Goal: Task Accomplishment & Management: Use online tool/utility

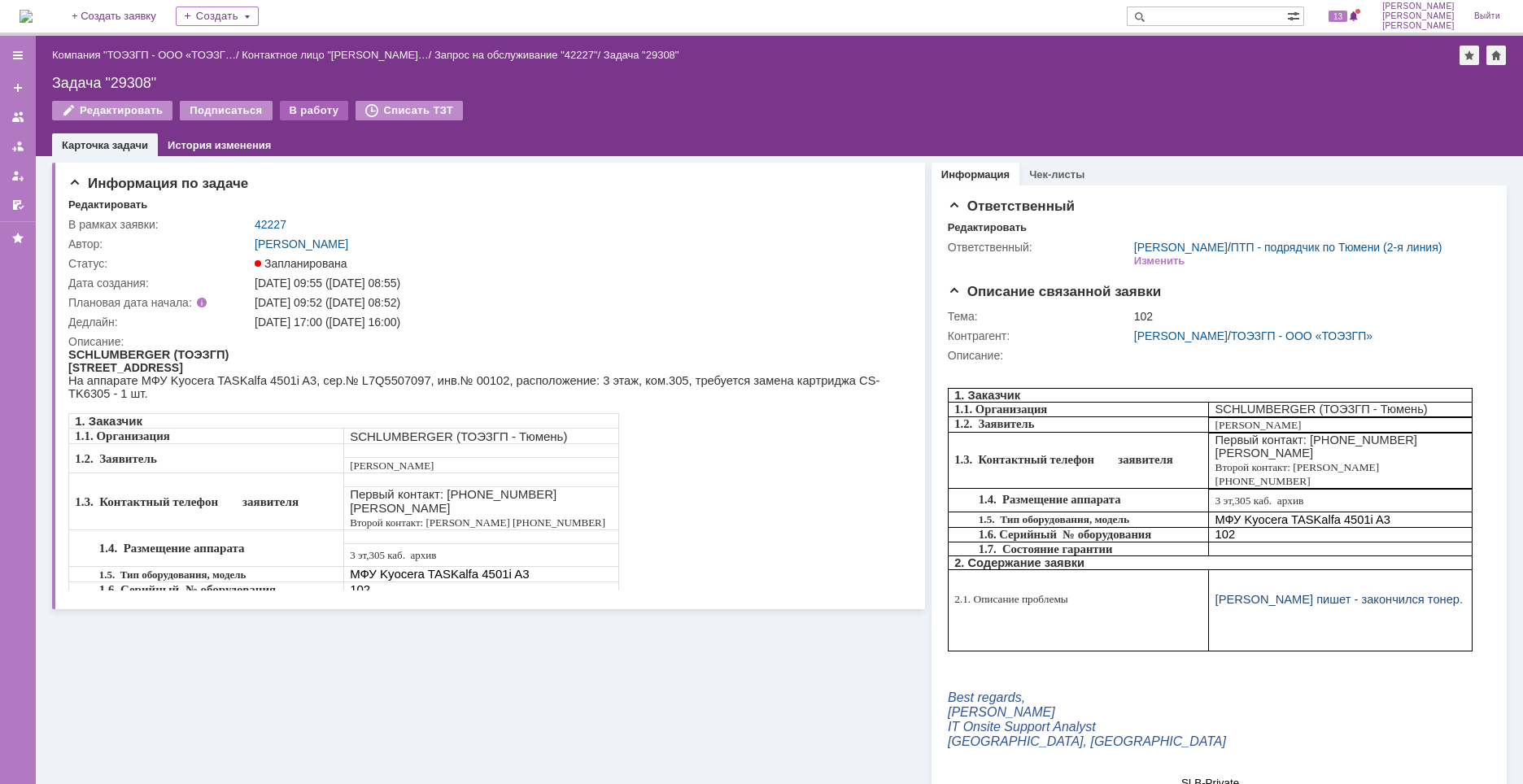
click at [301, 113] on div "В работу" at bounding box center [314, 111] width 69 height 20
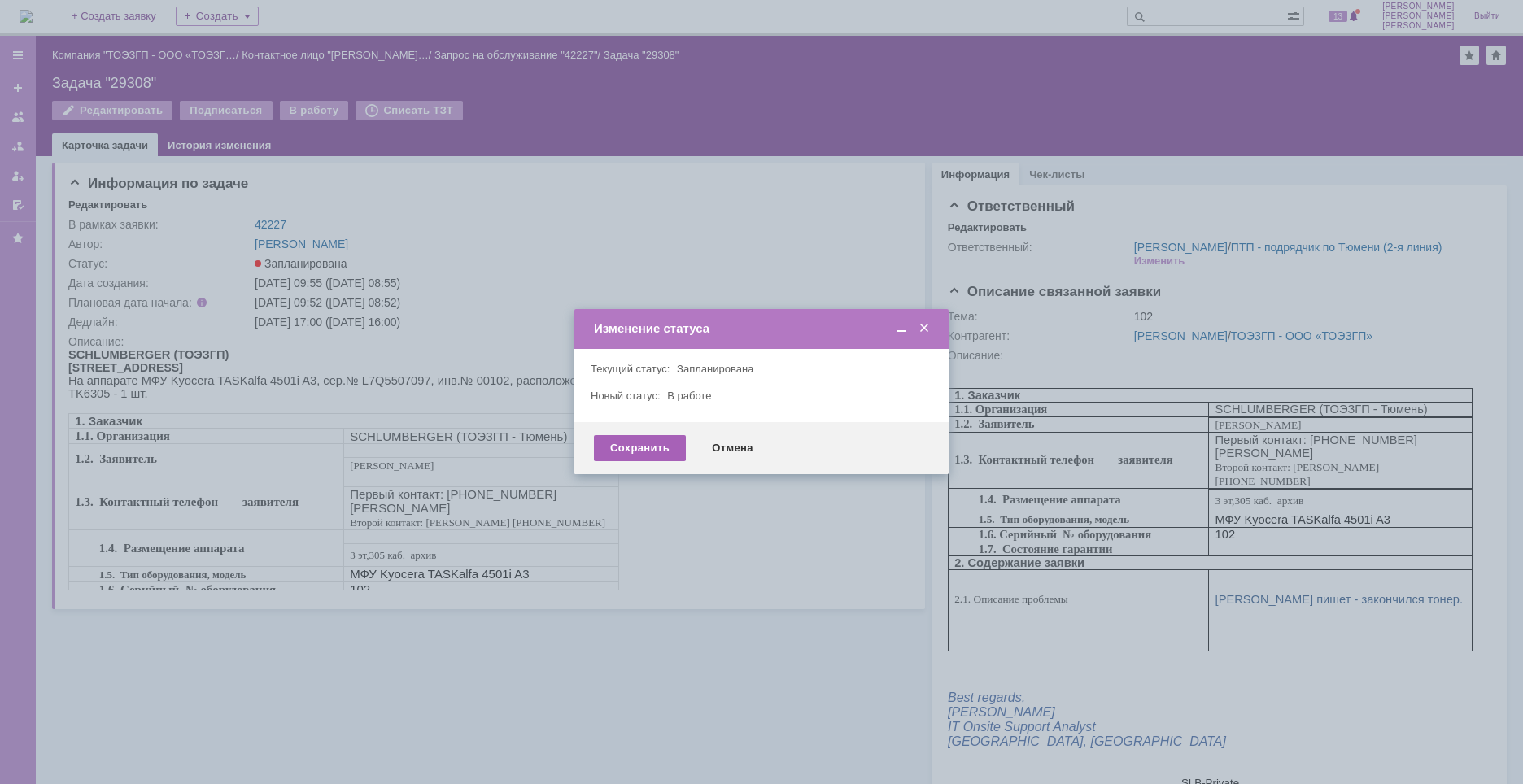
click at [646, 458] on div "Сохранить" at bounding box center [640, 448] width 92 height 26
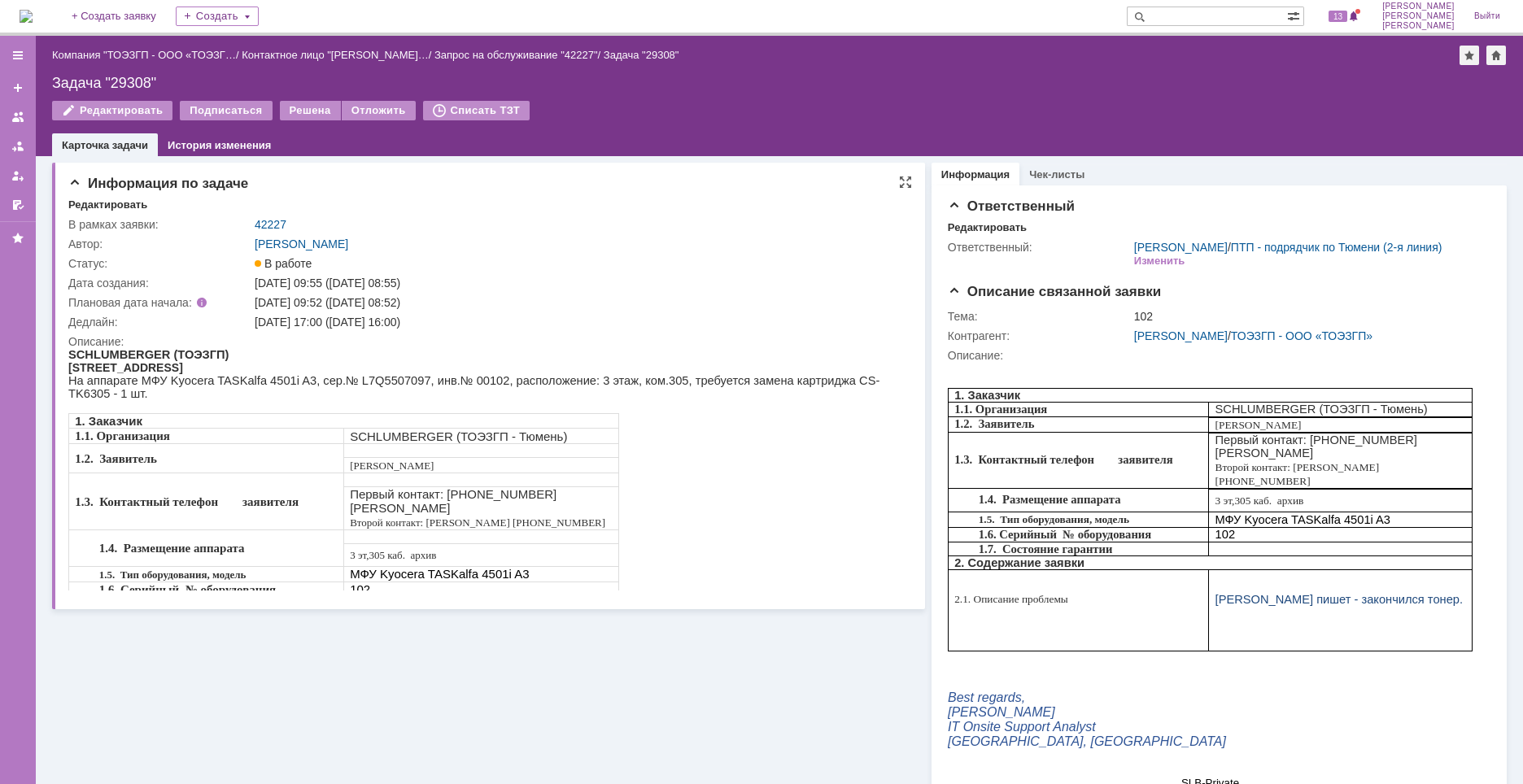
click at [344, 382] on span "На аппарате МФУ Kyocera TASKalfa 4501i A3, сер.№ L7Q5507097, инв.№ 00102, распо…" at bounding box center [473, 387] width 811 height 26
copy span "L7Q5507097"
click at [124, 90] on div "Задача "29308"" at bounding box center [779, 83] width 1455 height 16
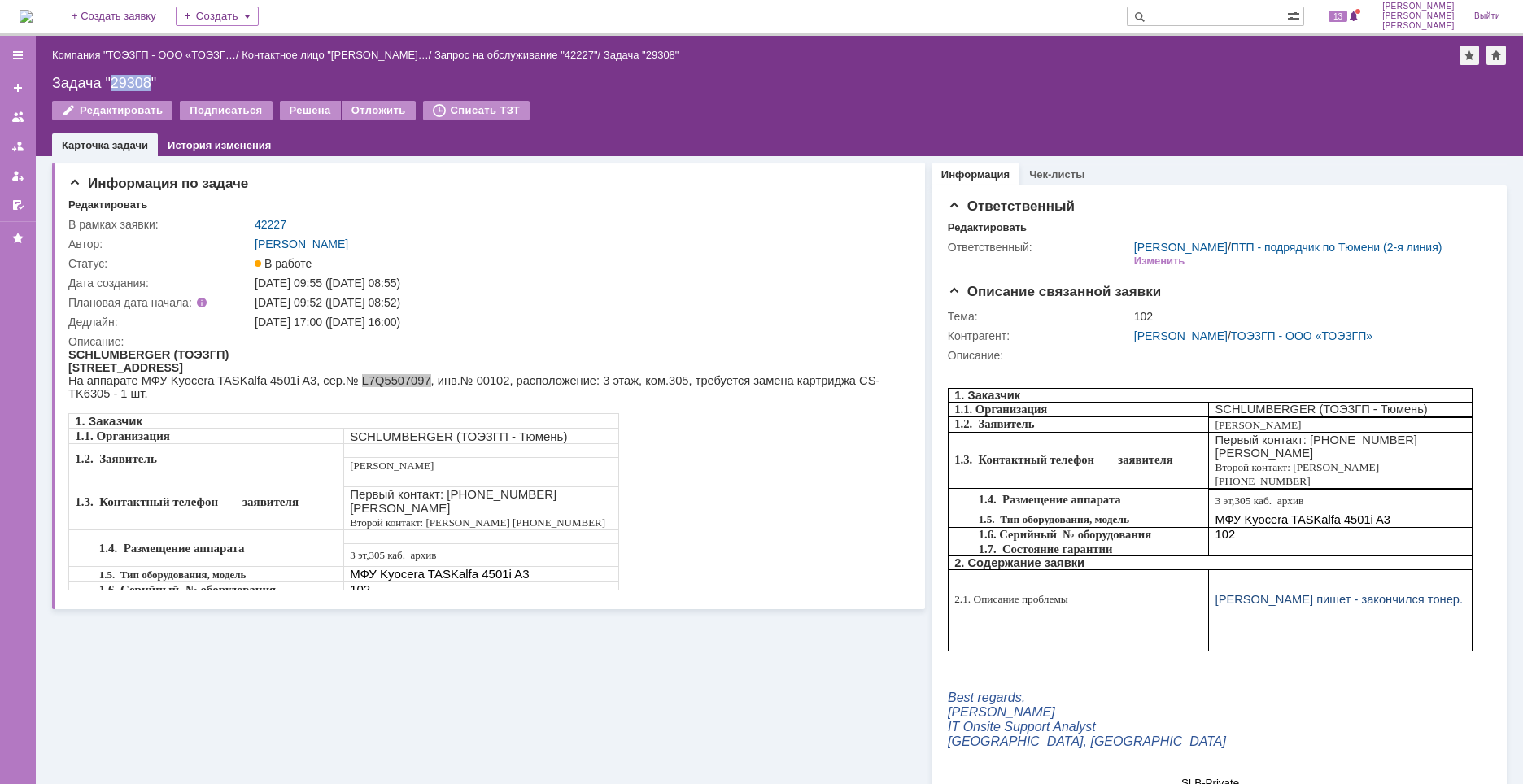
copy div "29308"
click at [247, 378] on span "На аппарате МФУ Kyocera TASKalfa 4501i A3, сер.№ L7Q5507097, инв.№ 00102, распо…" at bounding box center [473, 387] width 811 height 26
drag, startPoint x: 348, startPoint y: 323, endPoint x: 436, endPoint y: 324, distance: 88.0
click at [436, 324] on div "[DATE] 17:00 ([DATE] 16:00)" at bounding box center [577, 322] width 645 height 13
copy div "[DATE] 16:00"
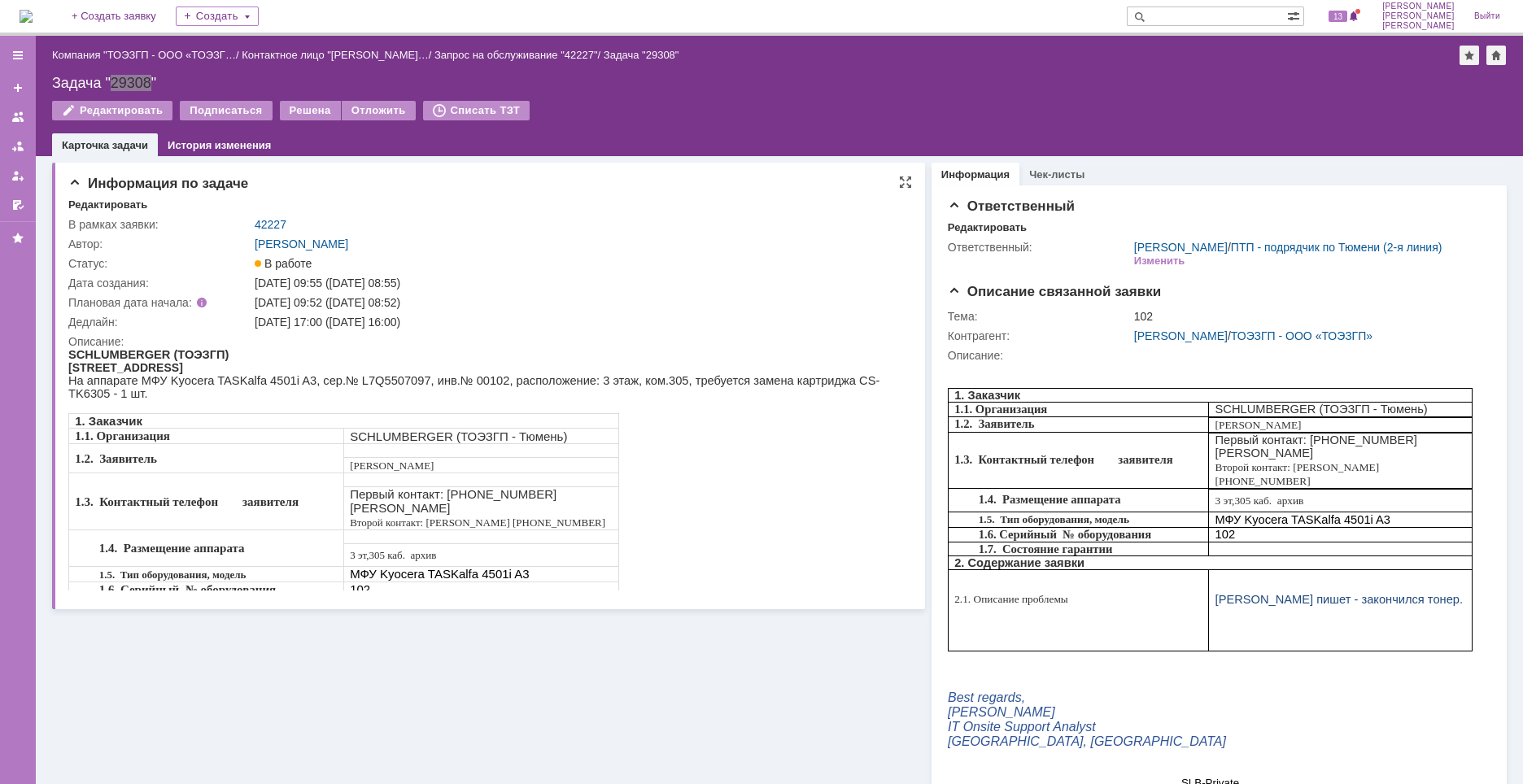
drag, startPoint x: 466, startPoint y: 401, endPoint x: 428, endPoint y: 389, distance: 39.8
click at [465, 400] on body "SCHLUMBERGER ( ТОЭЗГП) Тюмень, Дружбы, 124 На аппарате МФУ Kyocera TASKalfa 450…" at bounding box center [485, 472] width 834 height 250
click at [356, 381] on span "На аппарате МФУ Kyocera TASKalfa 4501i A3, сер.№ L7Q5507097, инв.№ 00102, распо…" at bounding box center [473, 387] width 811 height 26
copy span "L7Q5507097"
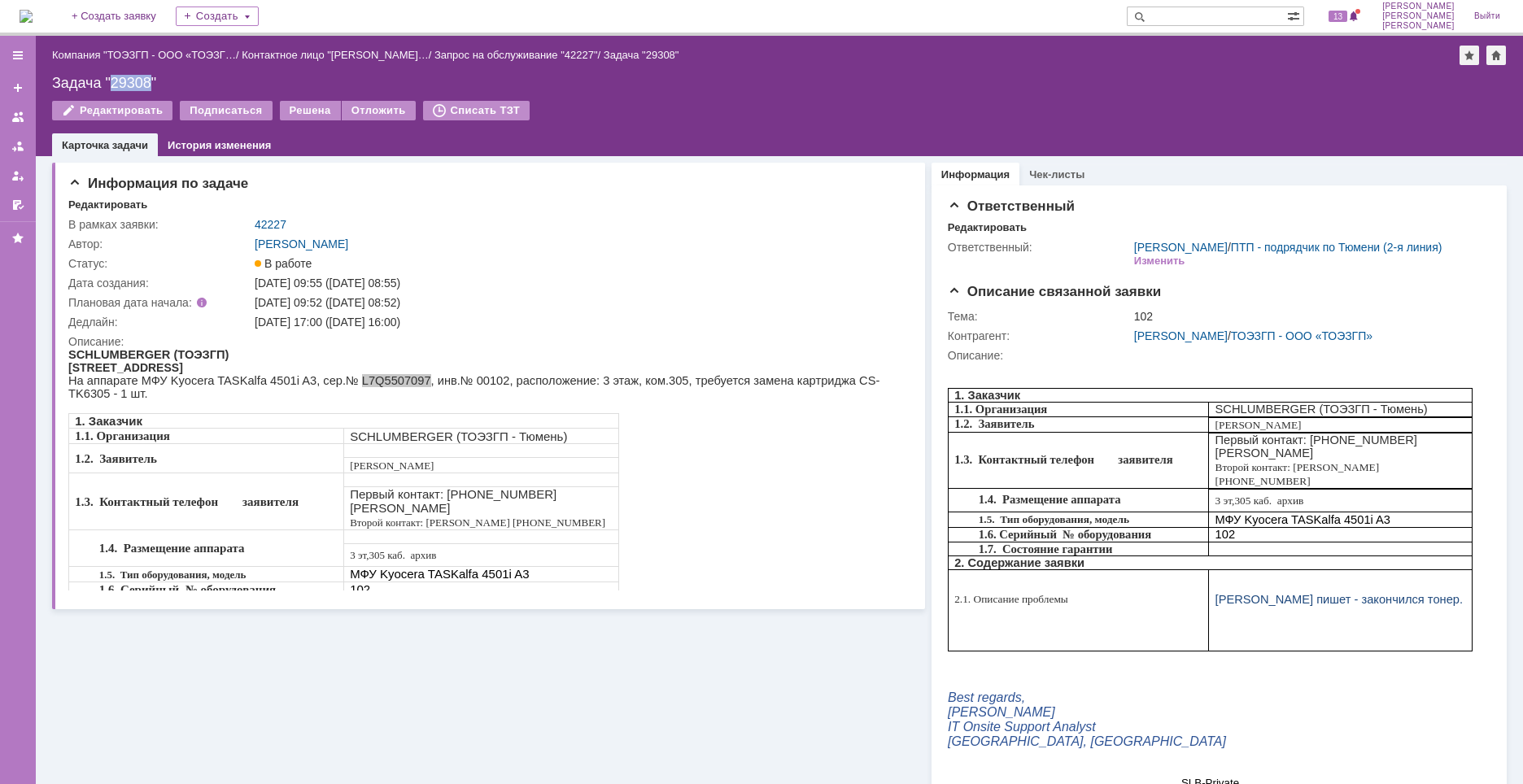
click at [127, 85] on div "Задача "29308"" at bounding box center [779, 83] width 1455 height 16
copy div "29308"
drag, startPoint x: 349, startPoint y: 323, endPoint x: 437, endPoint y: 330, distance: 88.3
click at [437, 330] on td "[DATE] 17:00 ([DATE] 16:00)" at bounding box center [577, 322] width 652 height 20
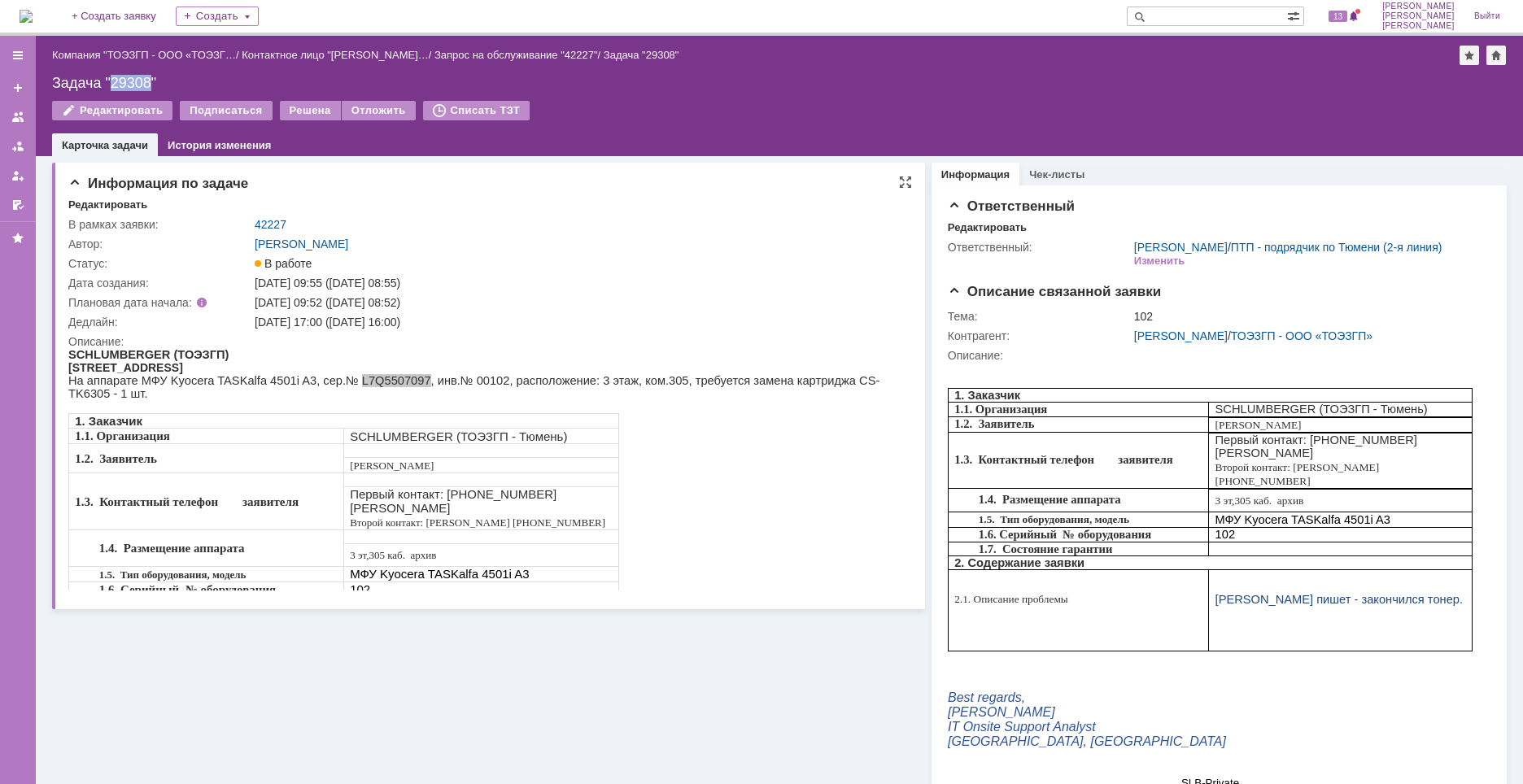
copy div "[DATE] 16:00"
drag, startPoint x: 731, startPoint y: 490, endPoint x: 739, endPoint y: 483, distance: 10.6
click at [731, 488] on div "1. Заказчик 1.1. Организация SCHLUMBERGER (ТОЭЗГП - Тюмень) 1.2. Заявитель Влад…" at bounding box center [485, 506] width 834 height 185
drag, startPoint x: 723, startPoint y: 666, endPoint x: 737, endPoint y: 667, distance: 14.0
click at [723, 666] on div "Информация по задаче Редактировать В рамках заявки: 42227 Автор: Новоженова Нат…" at bounding box center [488, 517] width 873 height 722
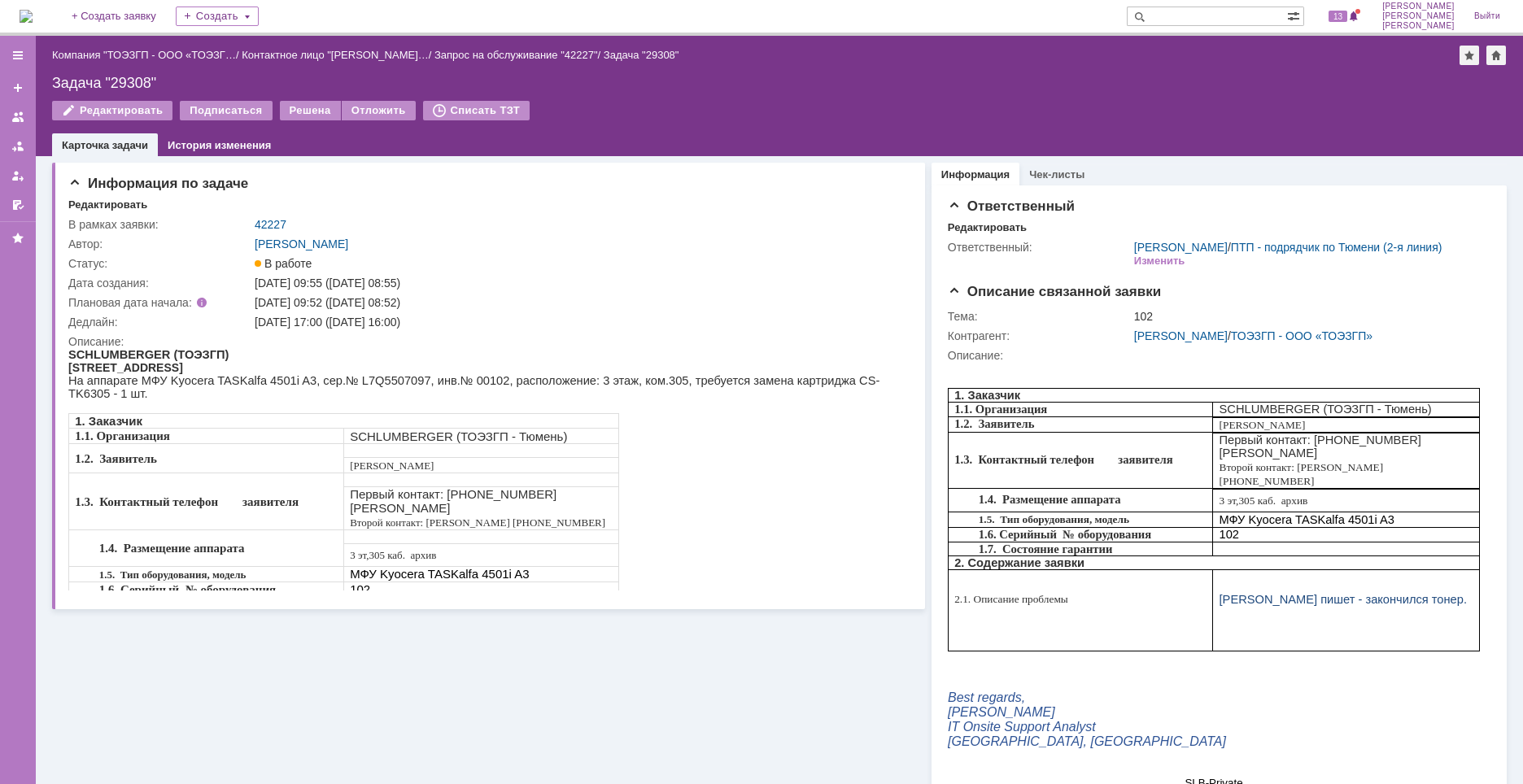
click at [647, 720] on div "Информация по задаче Редактировать В рамках заявки: 42227 Автор: Новоженова Нат…" at bounding box center [488, 517] width 873 height 722
click at [709, 704] on div "Информация по задаче Редактировать В рамках заявки: 42227 Автор: Новоженова Нат…" at bounding box center [488, 517] width 873 height 722
click at [665, 737] on div "Информация по задаче Редактировать В рамках заявки: 42227 Автор: Новоженова Нат…" at bounding box center [488, 517] width 873 height 722
drag, startPoint x: 682, startPoint y: 385, endPoint x: 866, endPoint y: 381, distance: 184.0
click at [866, 381] on span "На аппарате МФУ Kyocera TASKalfa 4501i A3, сер.№ L7Q5507097, инв.№ 00102, распо…" at bounding box center [473, 387] width 811 height 26
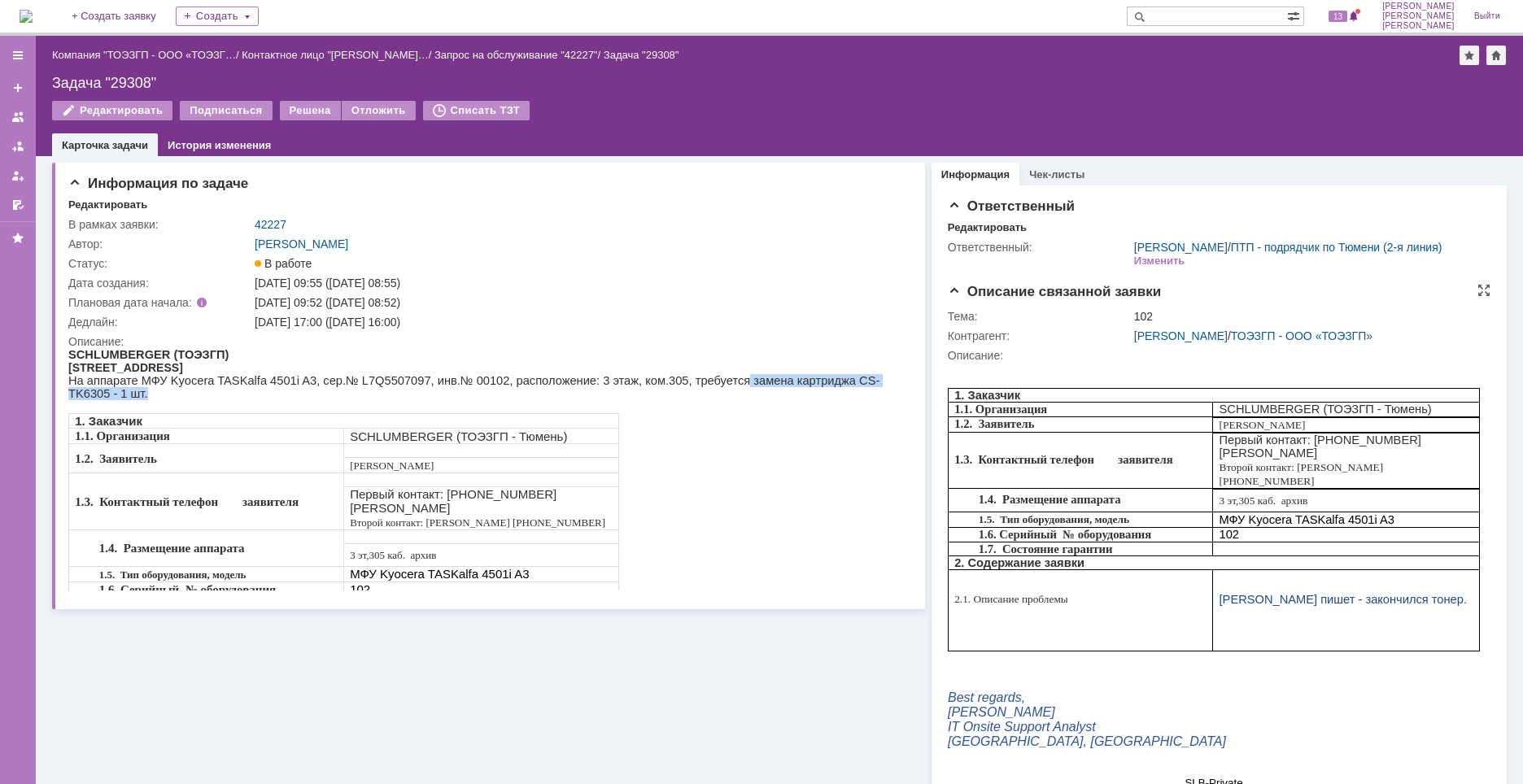
copy span "замена картриджа CS-TK6305 - 1 шт."
click at [785, 591] on div at bounding box center [485, 471] width 835 height 245
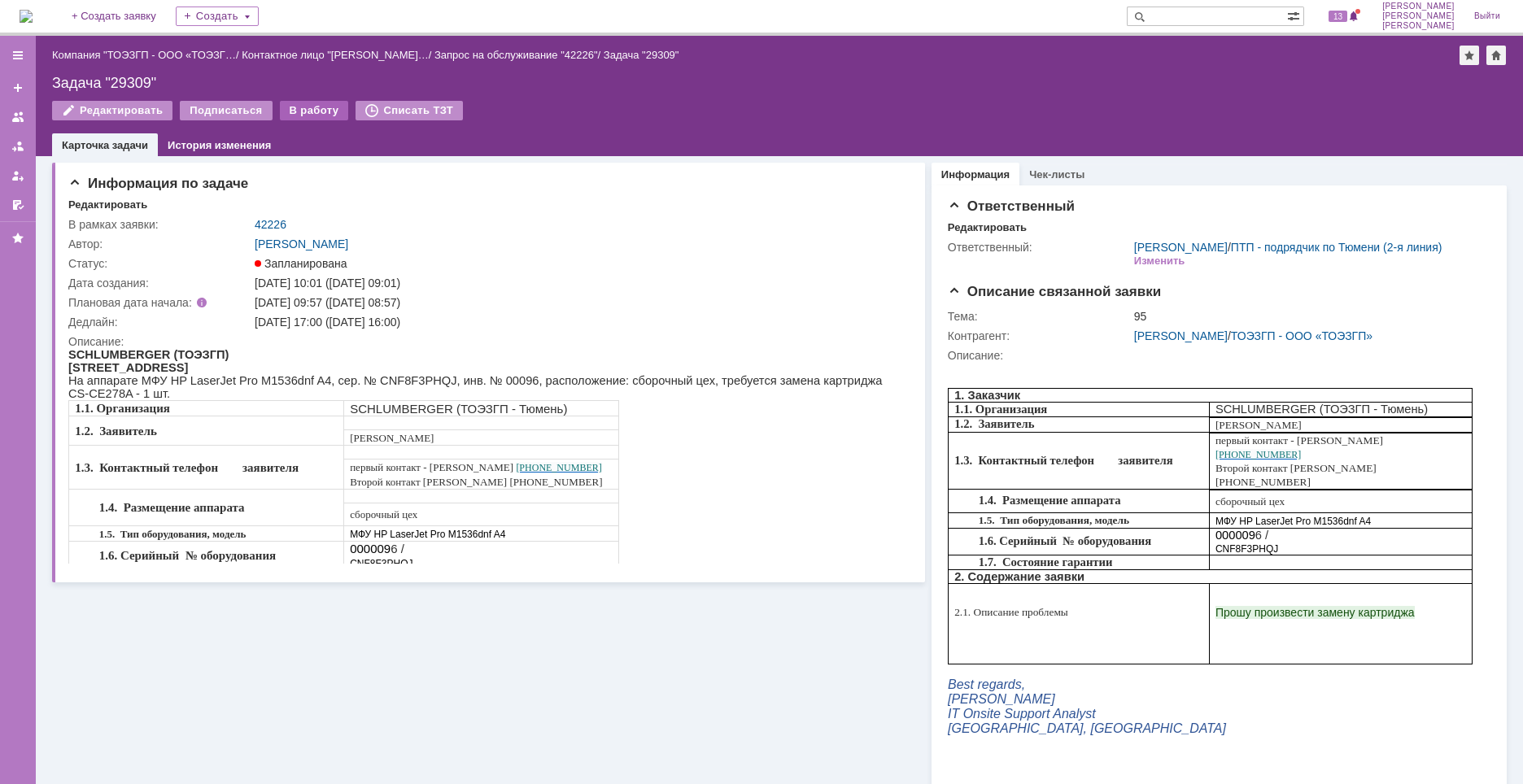
click at [316, 115] on div "В работу" at bounding box center [314, 111] width 69 height 20
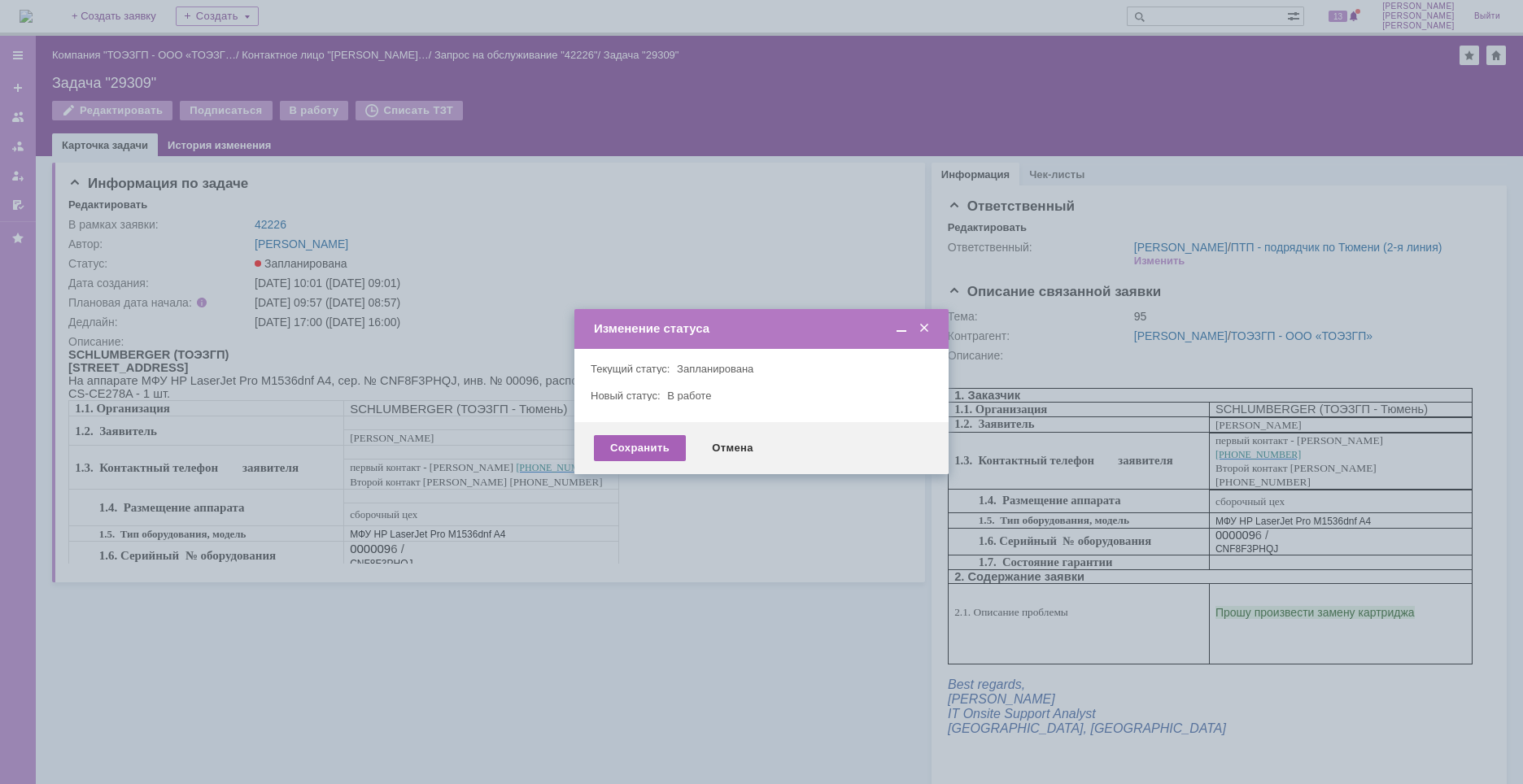
click at [652, 453] on div "Сохранить" at bounding box center [640, 448] width 92 height 26
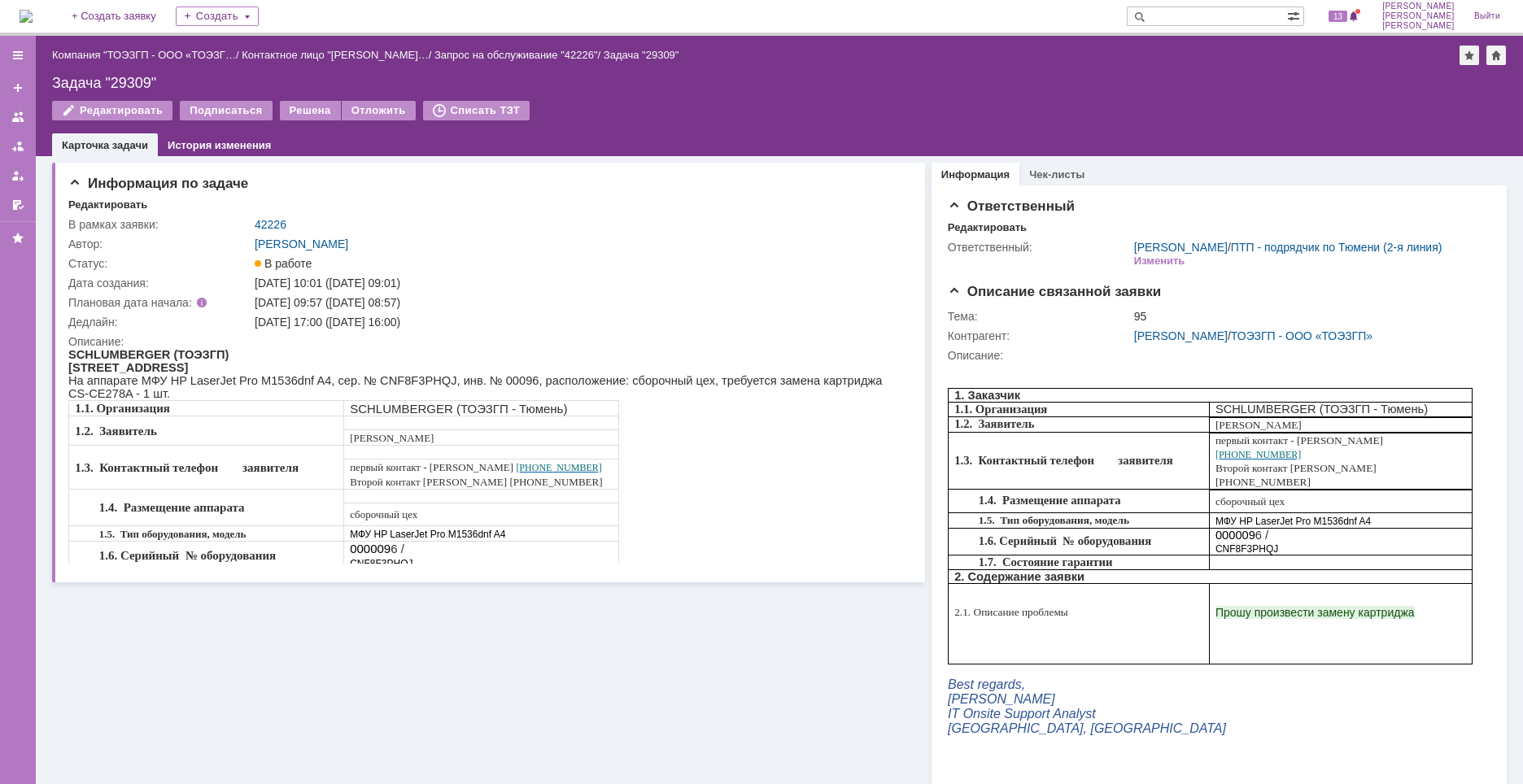
click at [380, 387] on span "На аппарате МФУ HP LaserJet Pro M1536dnf A4, сер. № CNF8F3PHQJ, инв. № 00096, р…" at bounding box center [475, 387] width 814 height 26
copy span "CNF8F3PHQJ"
click at [121, 80] on div "Задача "29309"" at bounding box center [779, 83] width 1455 height 16
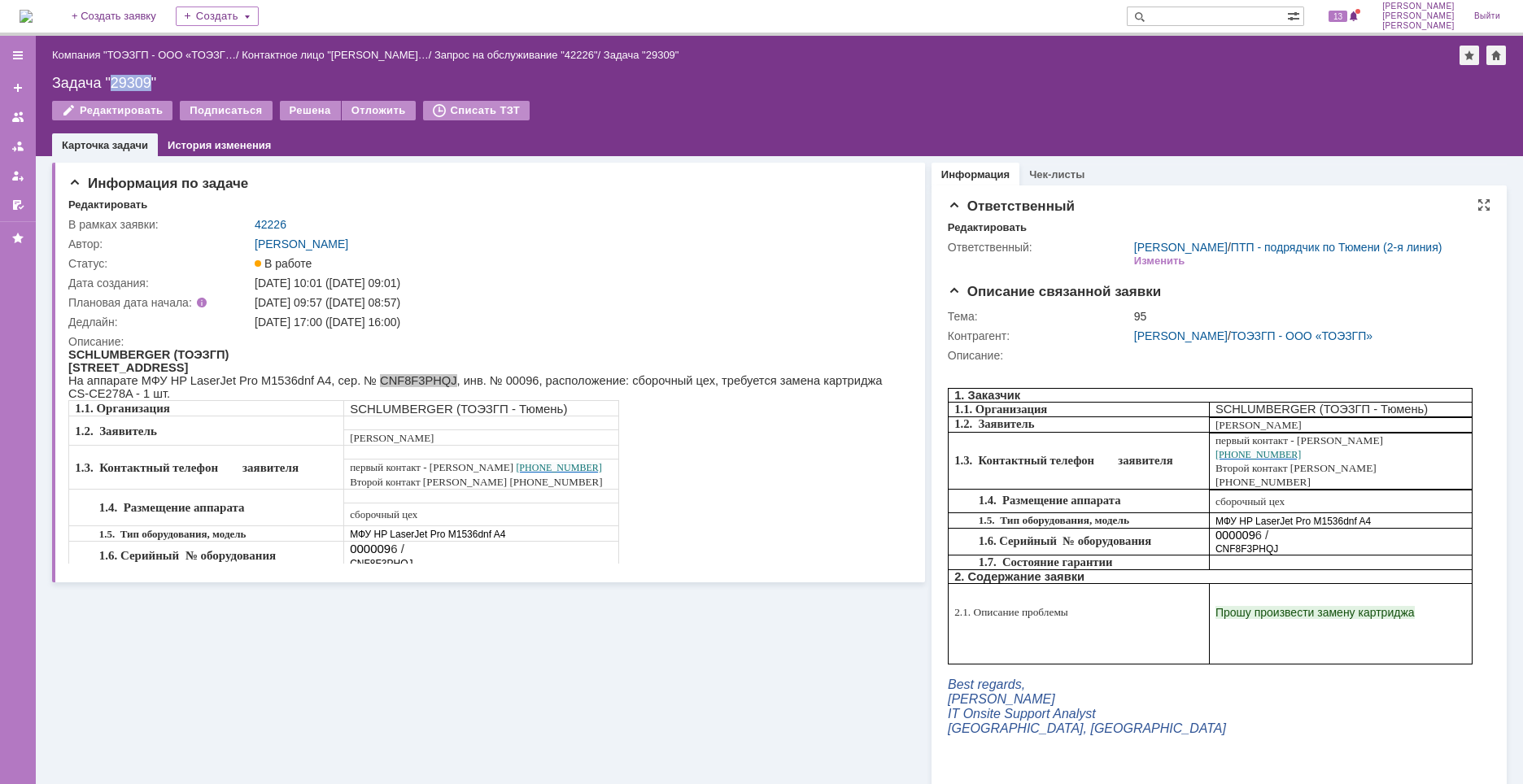
copy div "29309"
drag, startPoint x: 350, startPoint y: 319, endPoint x: 437, endPoint y: 320, distance: 87.0
click at [437, 320] on div "[DATE] 17:00 ([DATE] 16:00)" at bounding box center [577, 322] width 645 height 13
copy div "[DATE] 16:00"
click at [676, 434] on div "1.1. Организация SCHLUMBERGER (ТОЭЗГП - Тюмень) 1.2. Заявитель [PERSON_NAME] 1.…" at bounding box center [485, 484] width 834 height 170
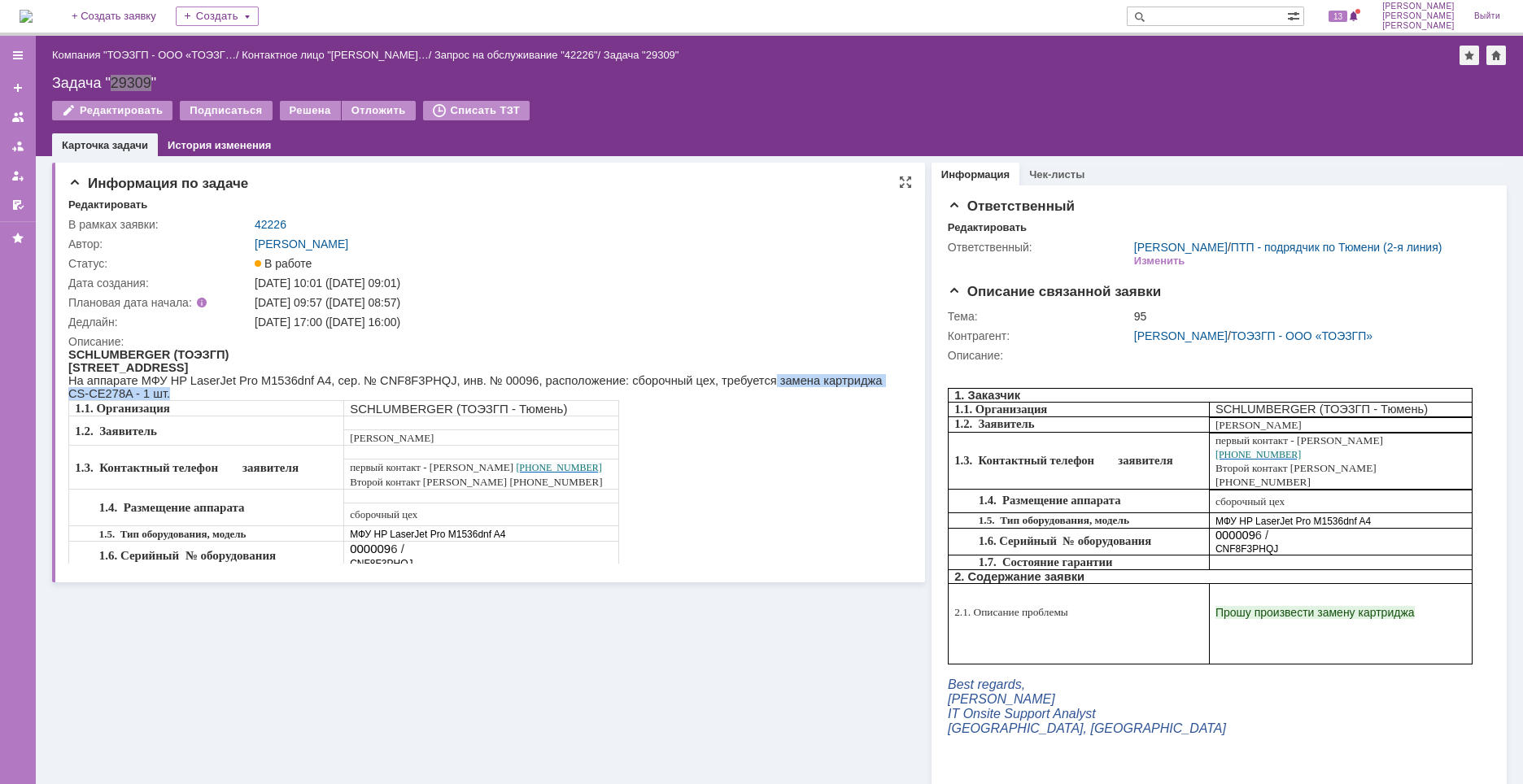
drag, startPoint x: 704, startPoint y: 387, endPoint x: 889, endPoint y: 382, distance: 185.1
click at [882, 382] on span "На аппарате МФУ HP LaserJet Pro M1536dnf A4, сер. № CNF8F3PHQJ, инв. № 00096, р…" at bounding box center [475, 387] width 814 height 26
copy span "замена картриджа CS-CE278A - 1 шт."
